Goal: Book appointment/travel/reservation

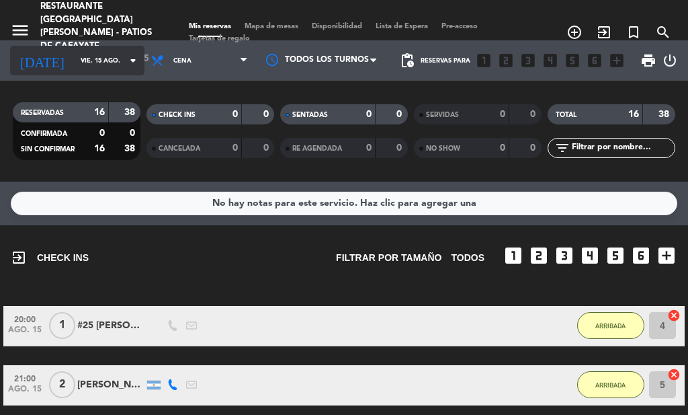
click at [106, 61] on input "vie. 15 ago." at bounding box center [118, 60] width 88 height 21
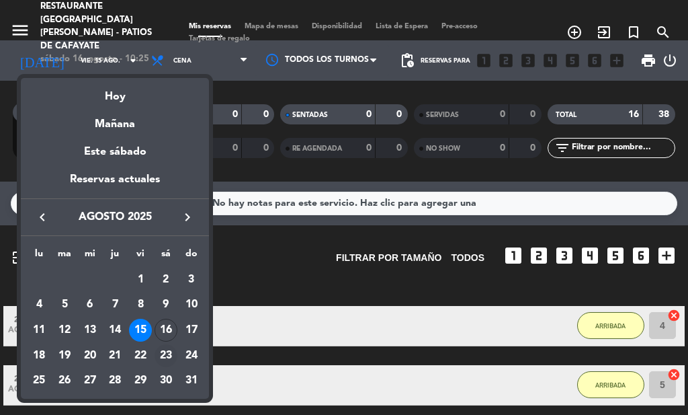
click at [167, 361] on div "23" at bounding box center [166, 355] width 23 height 23
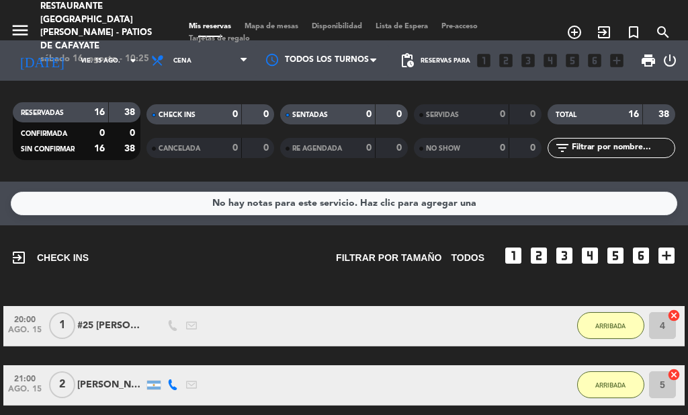
type input "sáb. 23 ago."
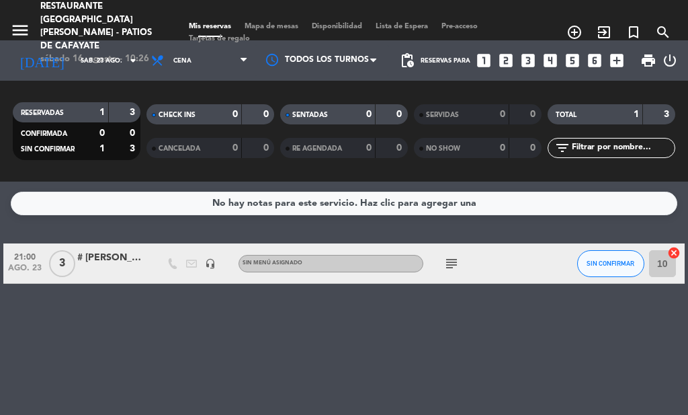
click at [571, 67] on icon "looks_5" at bounding box center [572, 60] width 17 height 17
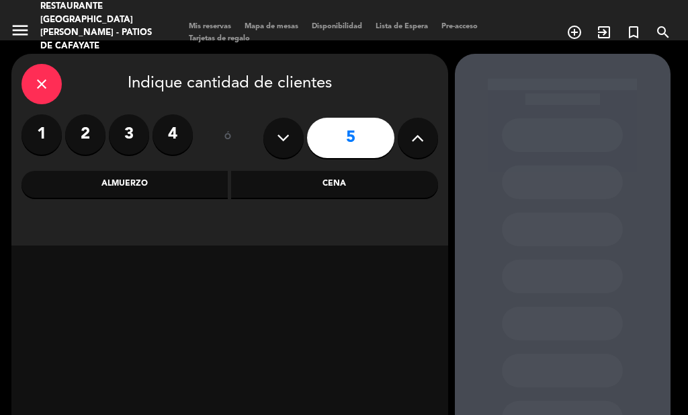
click at [190, 191] on div "Almuerzo" at bounding box center [125, 184] width 207 height 27
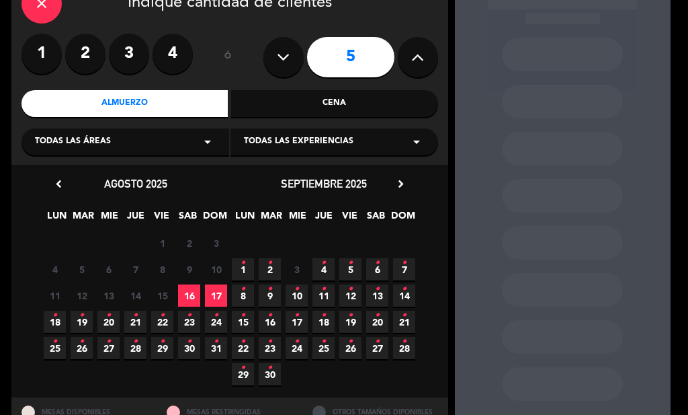
click at [189, 326] on icon "•" at bounding box center [189, 315] width 5 height 22
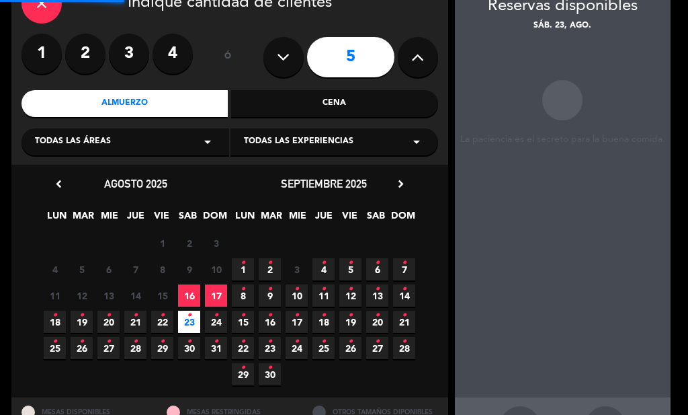
scroll to position [54, 0]
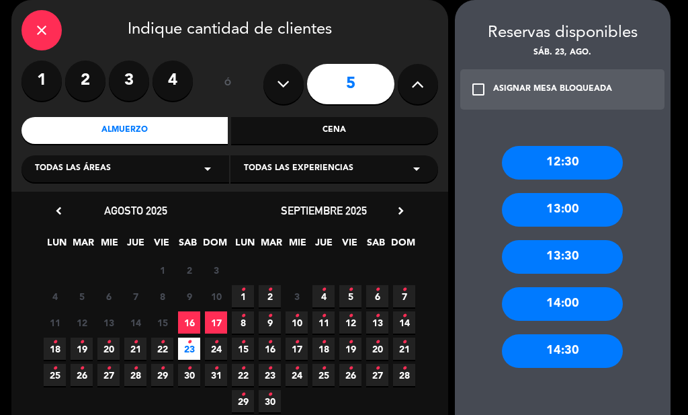
click at [526, 319] on div "14:00" at bounding box center [562, 304] width 121 height 34
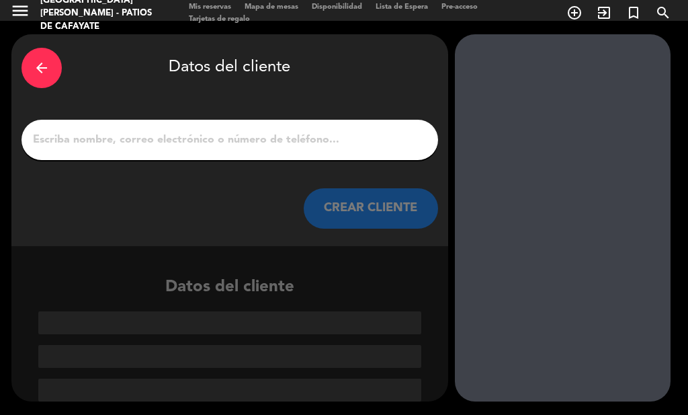
scroll to position [19, 0]
click at [265, 147] on input "1" at bounding box center [230, 139] width 397 height 19
paste input "[PERSON_NAME]"
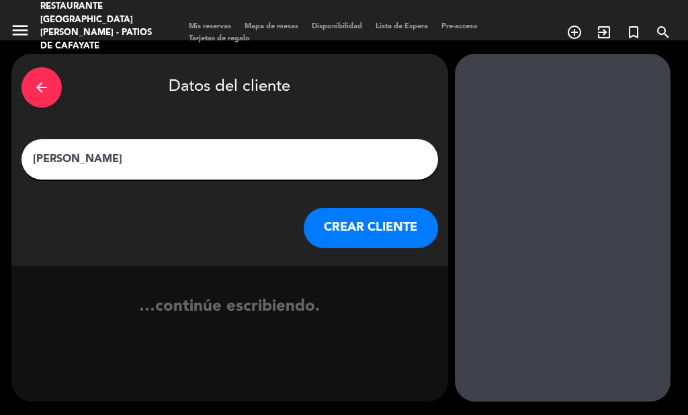
type input "[PERSON_NAME]"
click at [381, 243] on button "CREAR CLIENTE" at bounding box center [371, 228] width 134 height 40
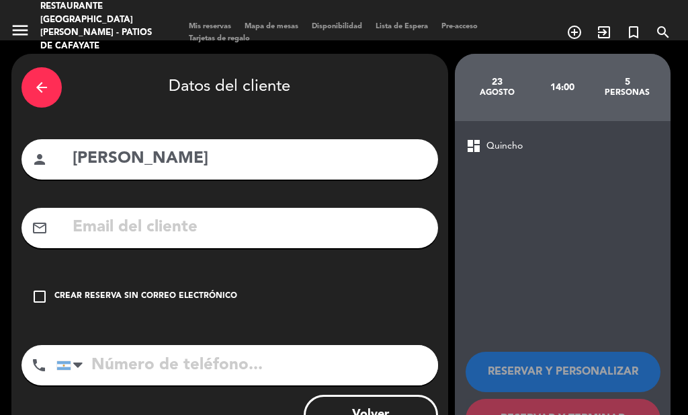
click at [185, 238] on input "text" at bounding box center [249, 228] width 357 height 28
paste input "011 5493 8577"
click at [124, 365] on input "tel" at bounding box center [247, 365] width 382 height 40
click at [276, 232] on input "011 5493 8577" at bounding box center [249, 228] width 357 height 28
paste input "[EMAIL_ADDRESS][DOMAIN_NAME]"
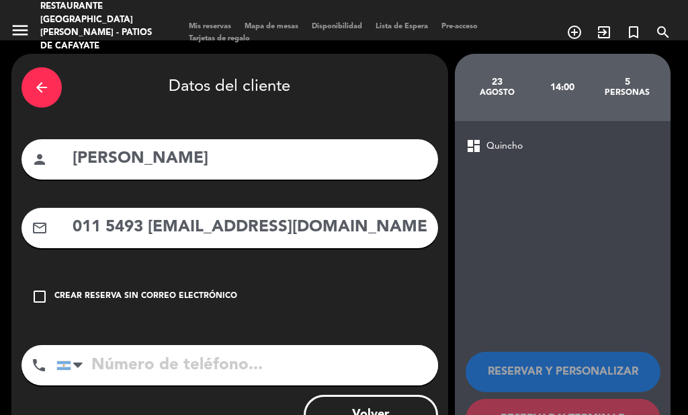
drag, startPoint x: 185, startPoint y: 226, endPoint x: 66, endPoint y: 227, distance: 119.6
click at [66, 227] on div "mail_outline 011 5493 [EMAIL_ADDRESS][DOMAIN_NAME]" at bounding box center [230, 228] width 417 height 40
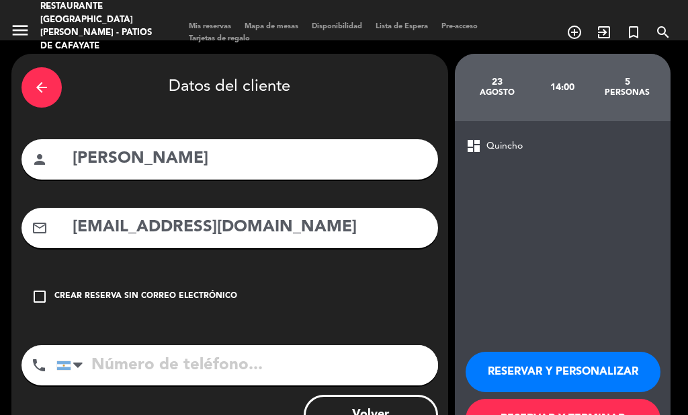
type input "[EMAIL_ADDRESS][DOMAIN_NAME]"
click at [147, 372] on input "tel" at bounding box center [247, 365] width 382 height 40
paste input "011 5493 8577"
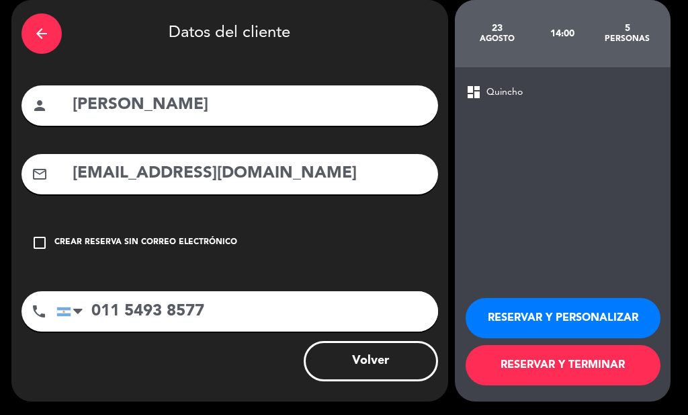
type input "011 5493 8577"
click at [534, 371] on button "RESERVAR Y TERMINAR" at bounding box center [563, 365] width 195 height 40
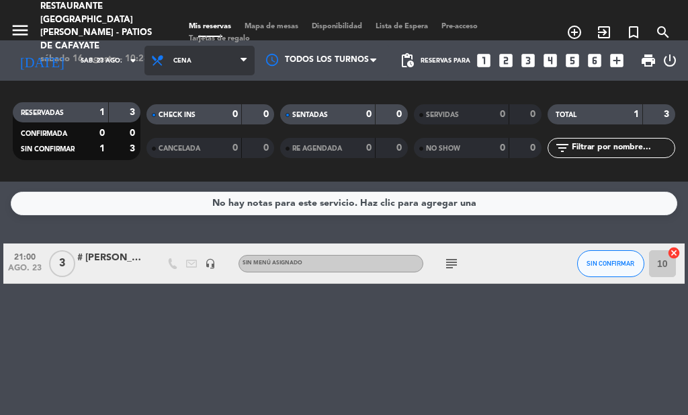
click at [163, 65] on span "Cena" at bounding box center [199, 61] width 110 height 30
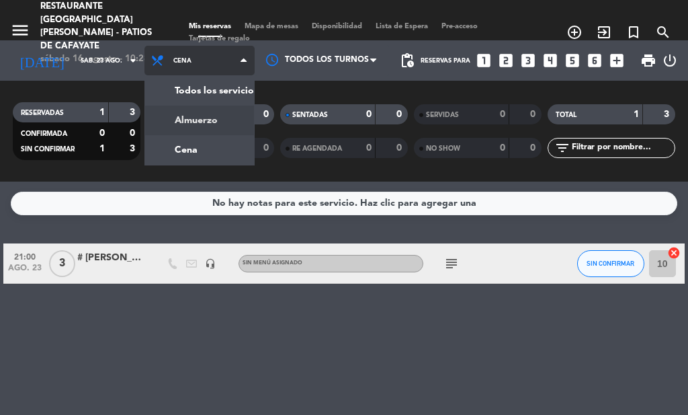
click at [203, 128] on div "menu Restaurante [GEOGRAPHIC_DATA][PERSON_NAME] - Patios de Cafayate sábado 16.…" at bounding box center [344, 90] width 688 height 181
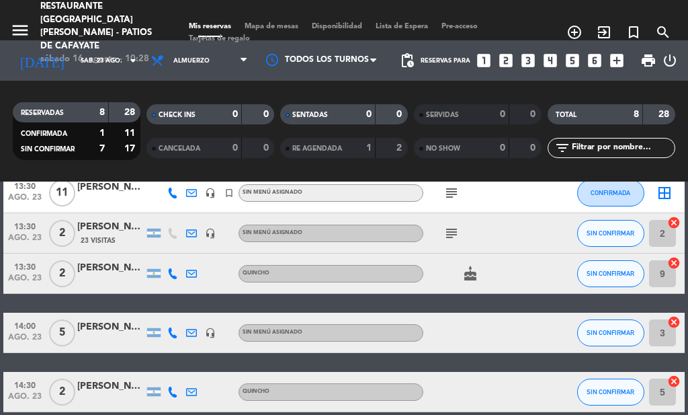
scroll to position [242, 0]
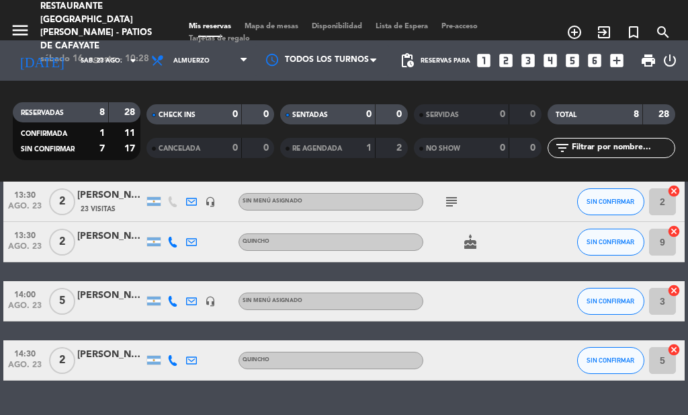
click at [112, 297] on div "[PERSON_NAME]" at bounding box center [110, 295] width 67 height 15
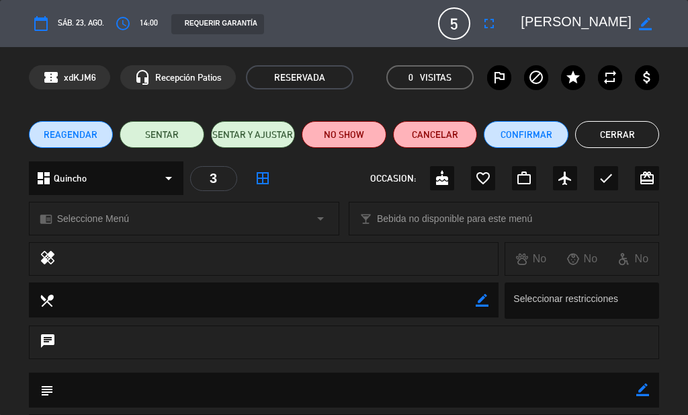
scroll to position [161, 0]
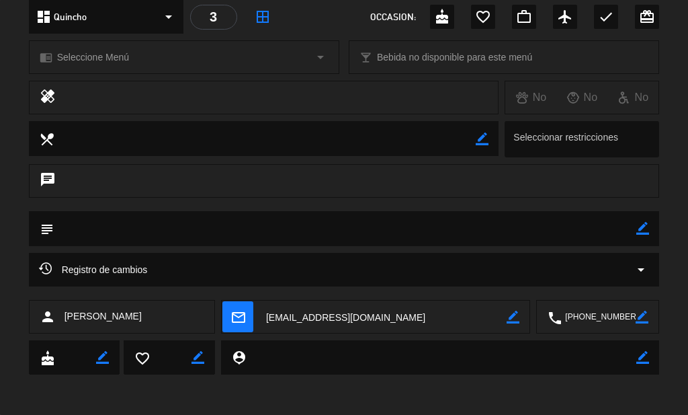
click at [648, 228] on icon "border_color" at bounding box center [642, 228] width 13 height 13
click at [341, 233] on textarea at bounding box center [345, 228] width 583 height 34
paste textarea "lojamiento paga agencia, extras paga pax *Tomarán el almuerzo el día del in a l…"
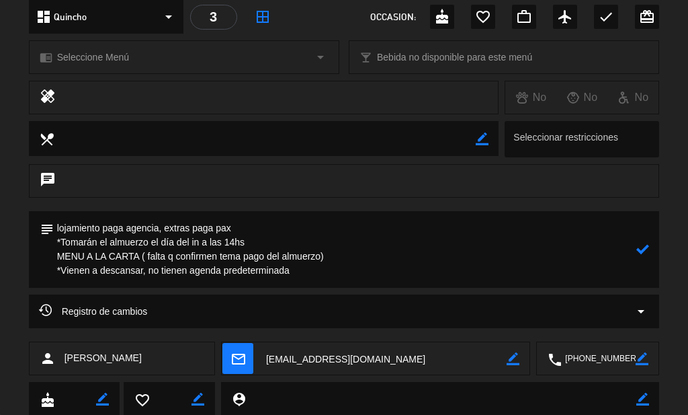
type textarea "lojamiento paga agencia, extras paga pax *Tomarán el almuerzo el día del in a l…"
click at [647, 250] on icon at bounding box center [642, 249] width 13 height 13
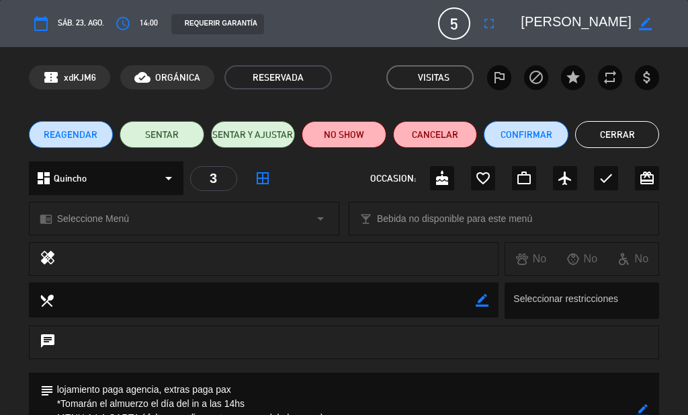
click at [608, 127] on button "Cerrar" at bounding box center [617, 134] width 85 height 27
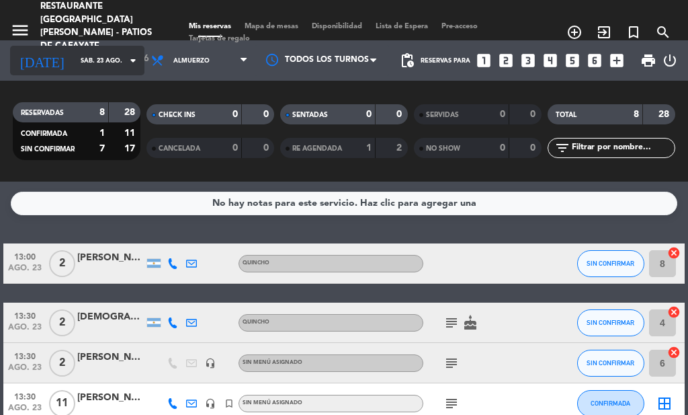
click at [74, 67] on input "sáb. 23 ago." at bounding box center [118, 60] width 88 height 21
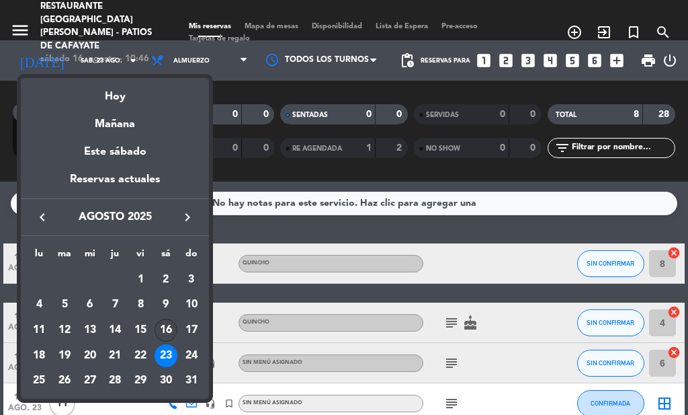
click at [166, 332] on div "16" at bounding box center [166, 330] width 23 height 23
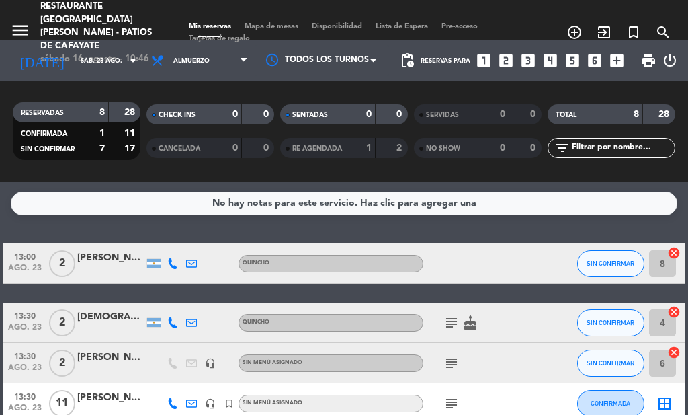
type input "sáb. 16 ago."
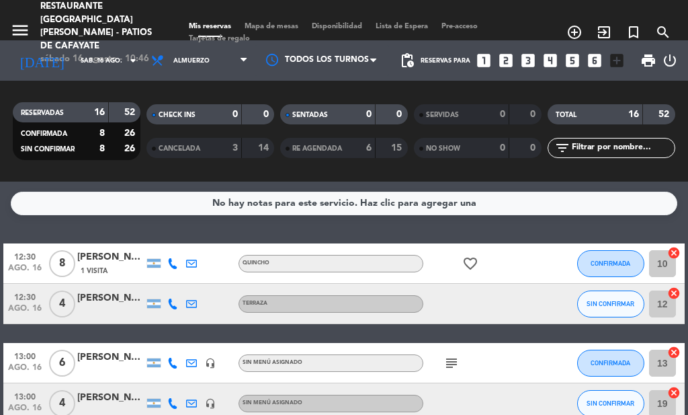
click at [169, 304] on icon at bounding box center [172, 303] width 11 height 11
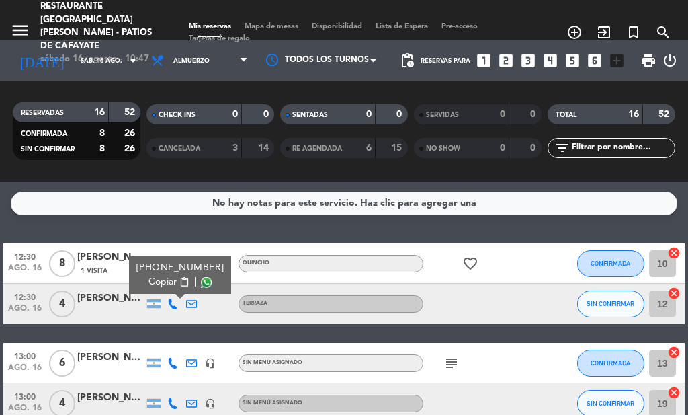
click at [173, 363] on icon at bounding box center [172, 363] width 11 height 11
